Goal: Task Accomplishment & Management: Use online tool/utility

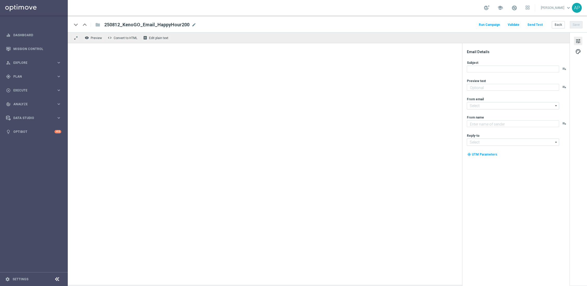
type textarea "Get 50% back in BONUS CASH!"
type textarea "KenoGO"
type input "[EMAIL_ADDRESS][DOMAIN_NAME]"
type textarea "Get 50% back in BONUS CASH!"
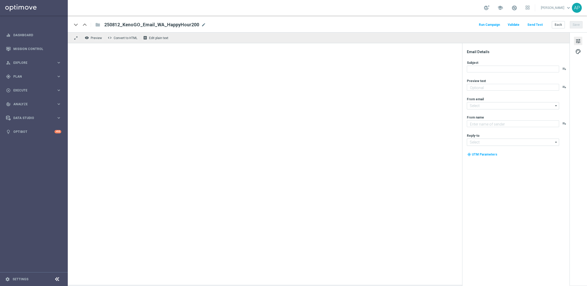
type input "[EMAIL_ADDRESS][DOMAIN_NAME]"
type textarea "KenoGO"
type input "[EMAIL_ADDRESS][DOMAIN_NAME]"
type textarea "Meet the winner & watch highlights"
type textarea "KenoGO"
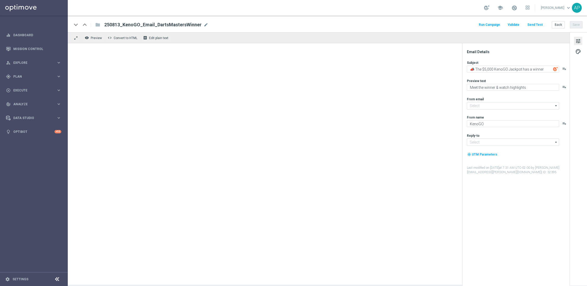
type input "[EMAIL_ADDRESS][DOMAIN_NAME]"
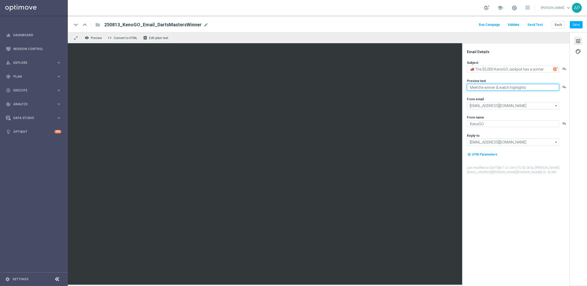
click at [509, 88] on textarea "Meet the winner & watch highlights" at bounding box center [513, 87] width 92 height 7
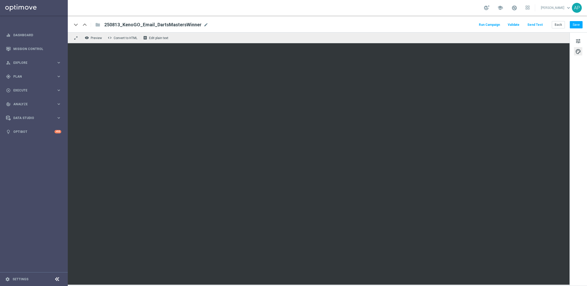
click at [427, 39] on div "remove_red_eye Preview code Convert to HTML receipt Edit plain text" at bounding box center [319, 37] width 502 height 11
click at [577, 40] on span "tune" at bounding box center [578, 41] width 6 height 7
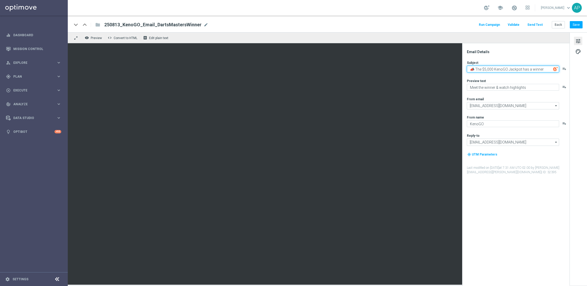
click at [544, 70] on textarea "📣 The $5,000 KenoGO Jackpot has a winner" at bounding box center [513, 69] width 92 height 7
